Goal: Task Accomplishment & Management: Use online tool/utility

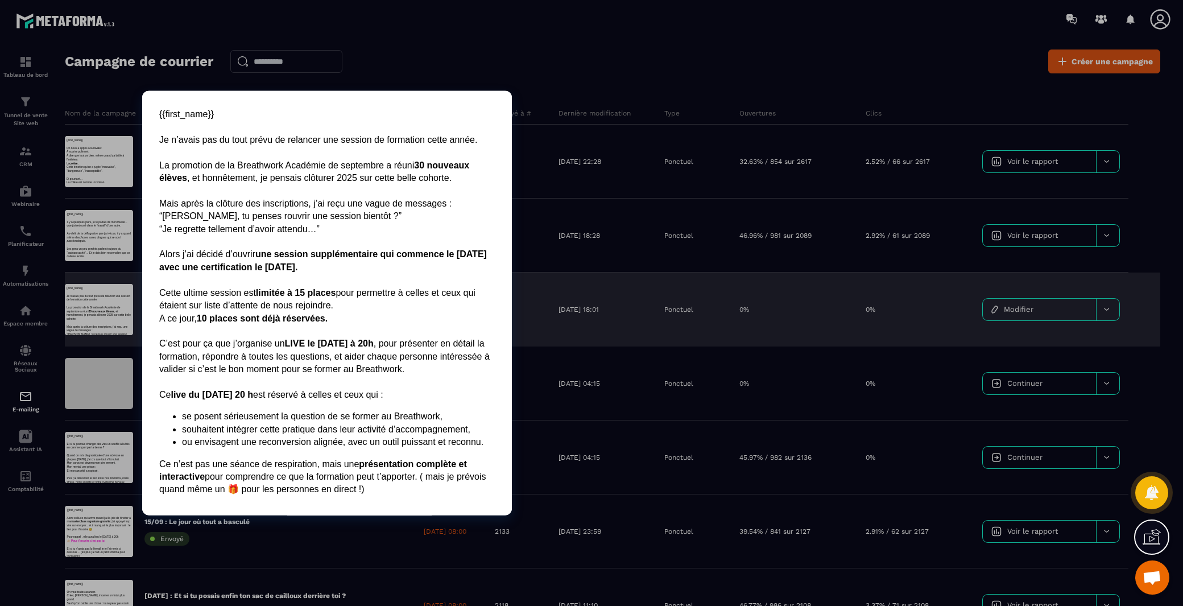
click at [96, 315] on div at bounding box center [99, 309] width 68 height 51
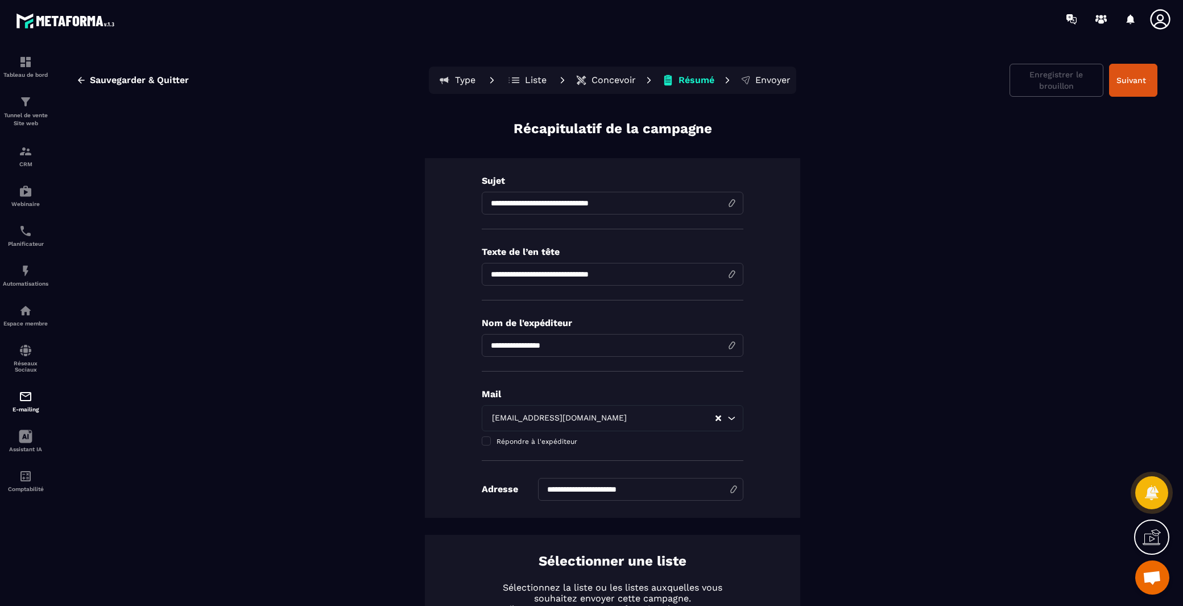
click at [631, 83] on button "Concevoir" at bounding box center [605, 80] width 67 height 23
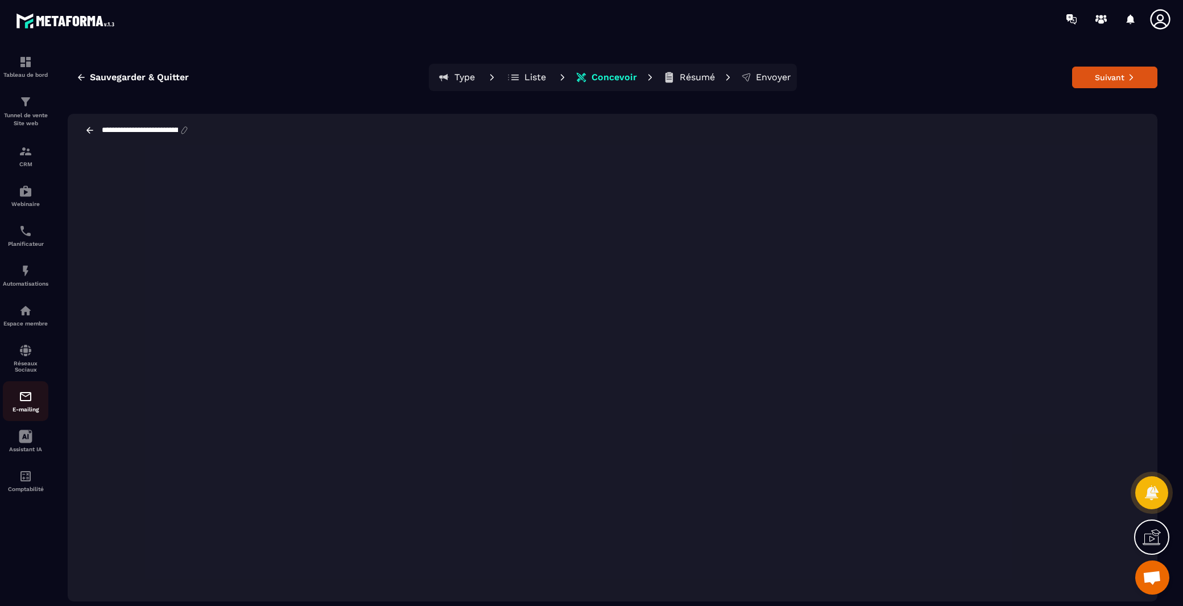
click at [22, 398] on img at bounding box center [26, 397] width 14 height 14
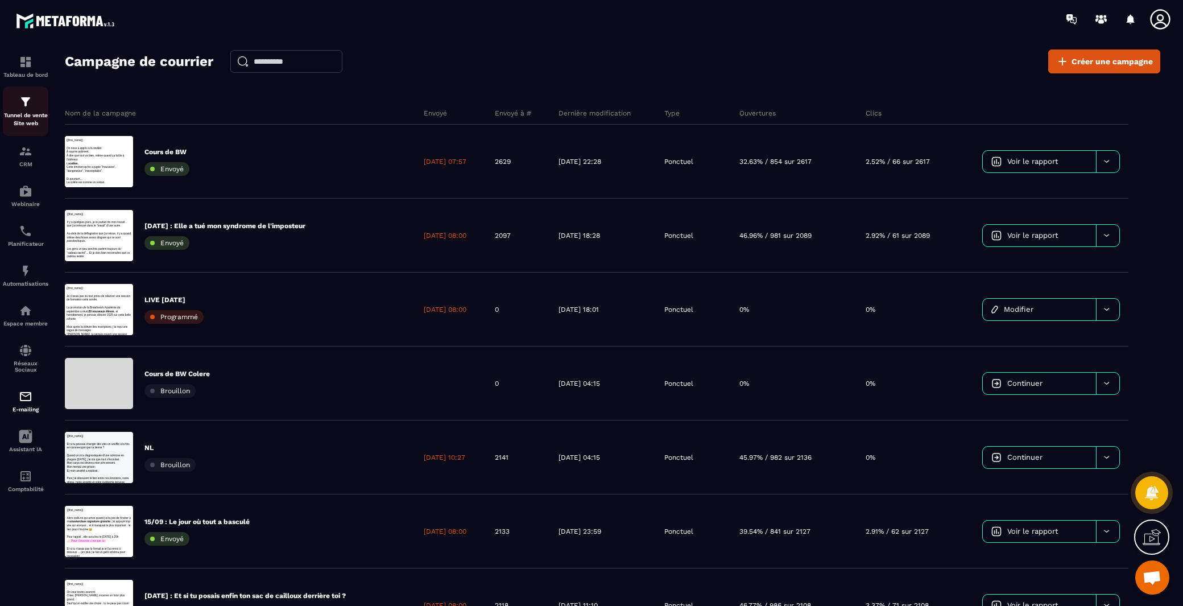
click at [28, 111] on div "Tunnel de vente Site web" at bounding box center [25, 111] width 45 height 32
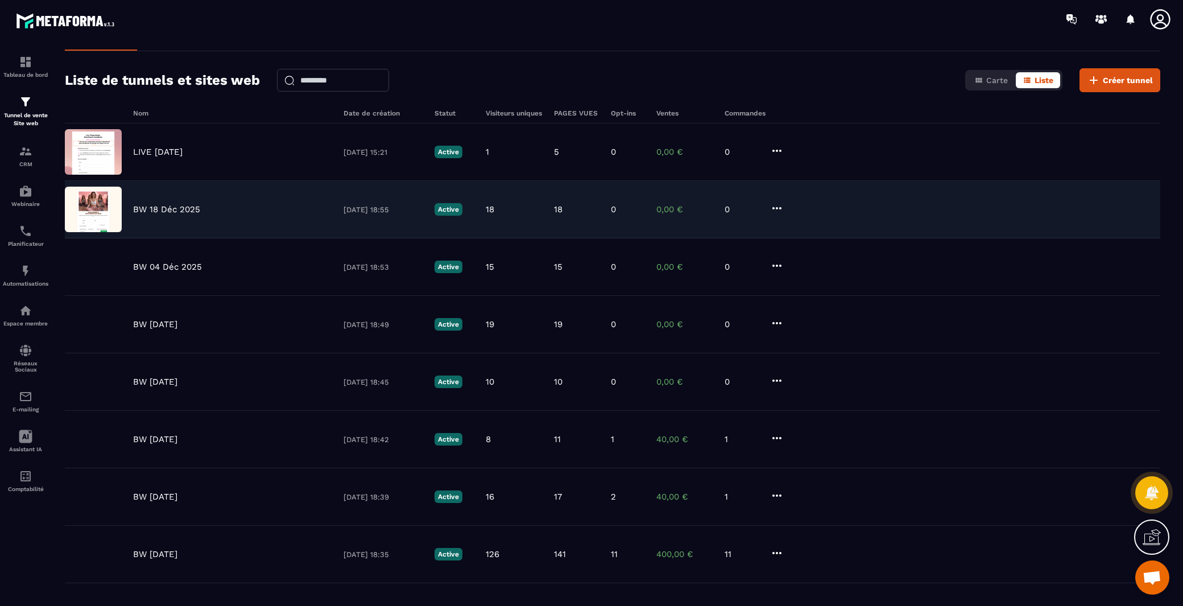
scroll to position [19, 0]
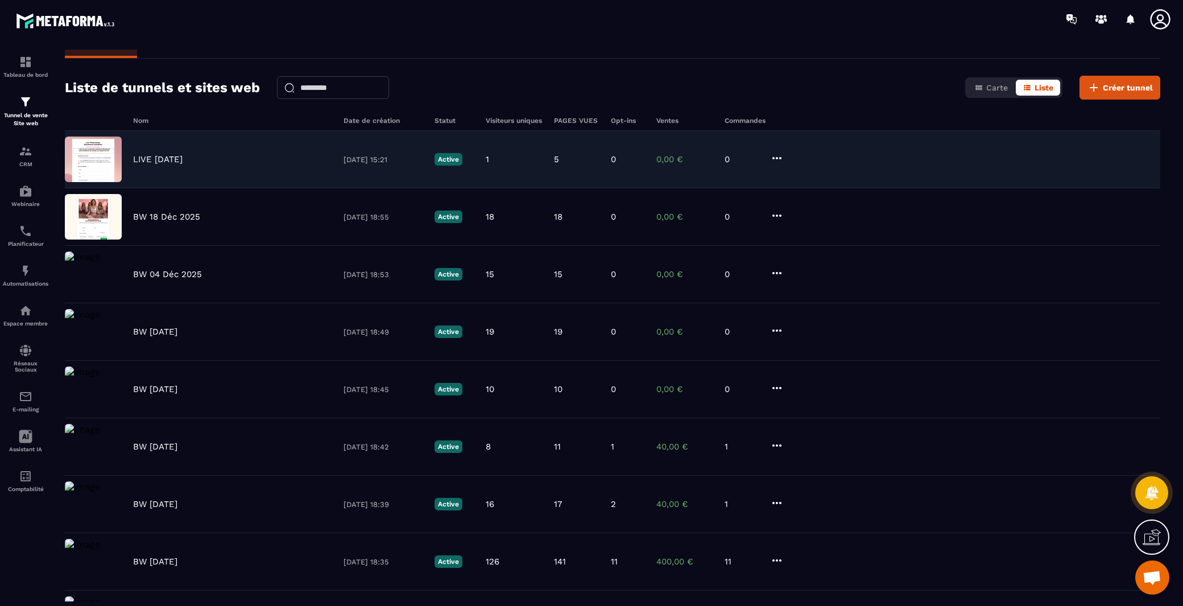
click at [177, 155] on p "LIVE [DATE]" at bounding box center [157, 159] width 49 height 10
